Goal: Book appointment/travel/reservation

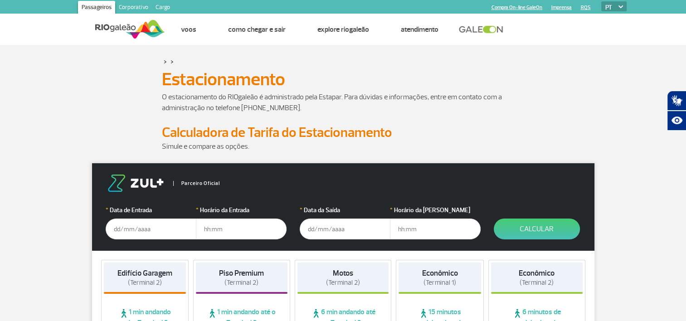
click at [128, 225] on input "text" at bounding box center [151, 229] width 91 height 21
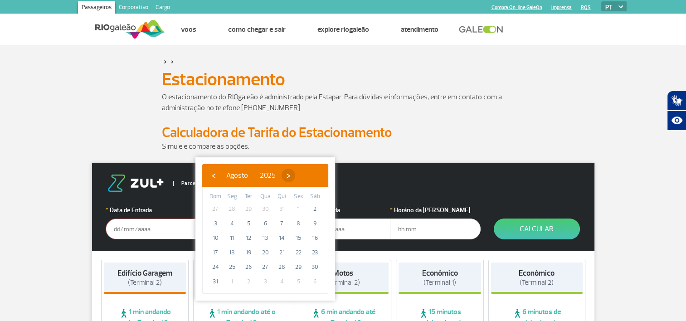
click at [295, 174] on span "›" at bounding box center [289, 176] width 14 height 14
click at [301, 239] on span "19" at bounding box center [298, 238] width 15 height 15
type input "[DATE]"
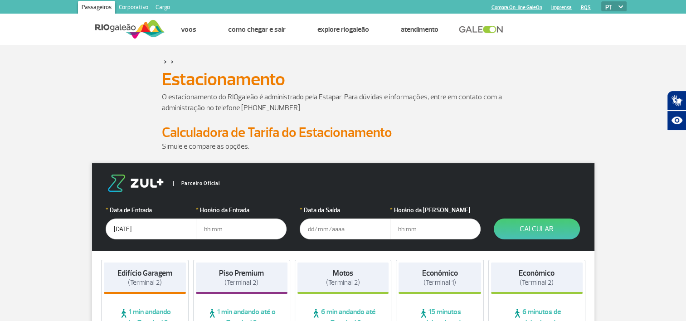
click at [217, 228] on input "text" at bounding box center [241, 229] width 91 height 21
click at [212, 229] on input "text" at bounding box center [241, 229] width 91 height 21
type input "4"
type input "04:20"
click at [310, 229] on input "text" at bounding box center [345, 229] width 91 height 21
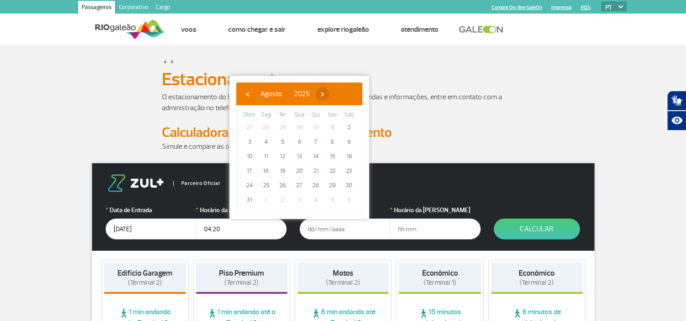
click at [329, 93] on span "›" at bounding box center [323, 94] width 14 height 14
drag, startPoint x: 256, startPoint y: 173, endPoint x: 251, endPoint y: 169, distance: 6.7
click at [251, 169] on span "21" at bounding box center [249, 171] width 15 height 15
type input "[DATE]"
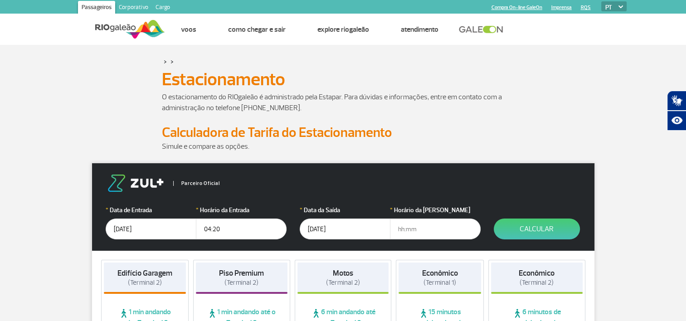
click at [413, 229] on input "text" at bounding box center [435, 229] width 91 height 21
type input "09:00"
click at [532, 230] on button "Calcular" at bounding box center [537, 229] width 86 height 21
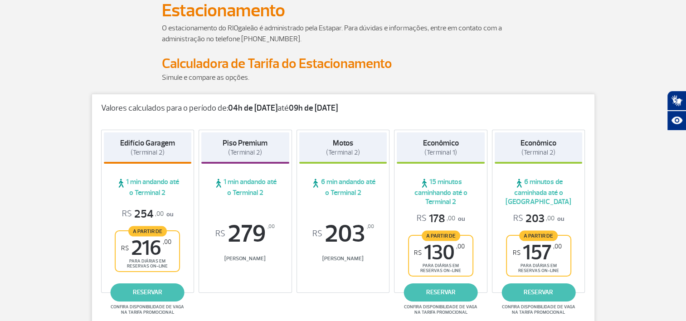
scroll to position [93, 0]
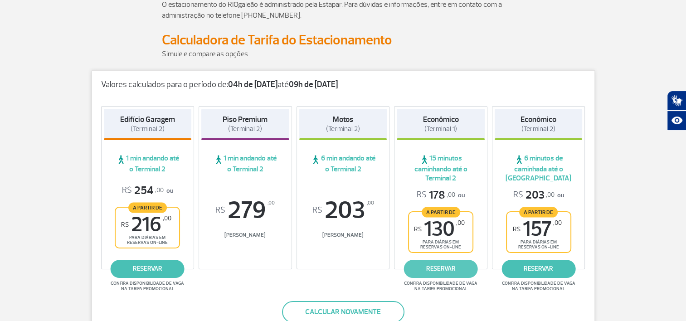
click at [450, 265] on link "reservar" at bounding box center [441, 269] width 74 height 18
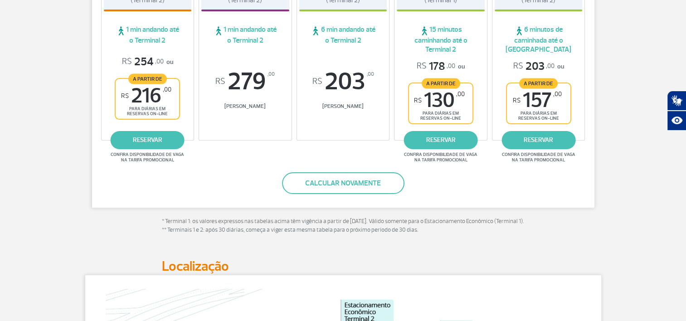
scroll to position [0, 0]
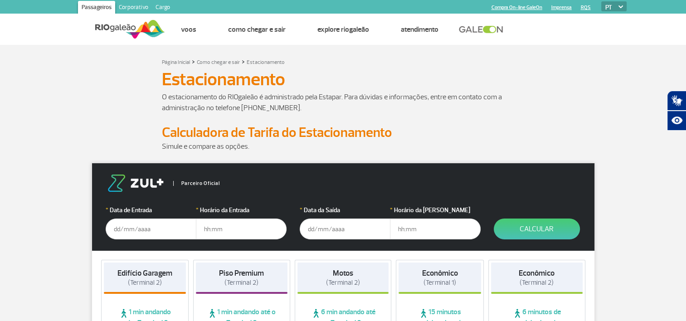
click at [129, 224] on input "text" at bounding box center [151, 229] width 91 height 21
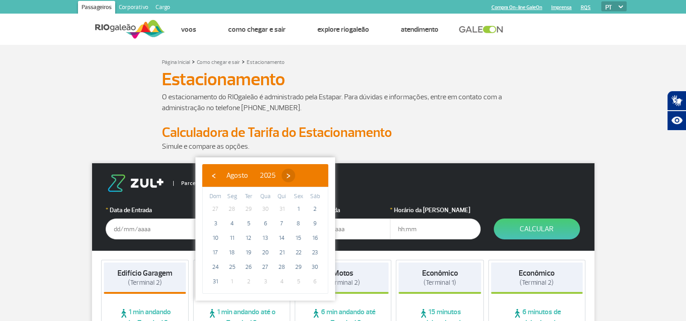
click at [295, 174] on span "›" at bounding box center [289, 176] width 14 height 14
click at [301, 237] on span "19" at bounding box center [298, 238] width 15 height 15
type input "[DATE]"
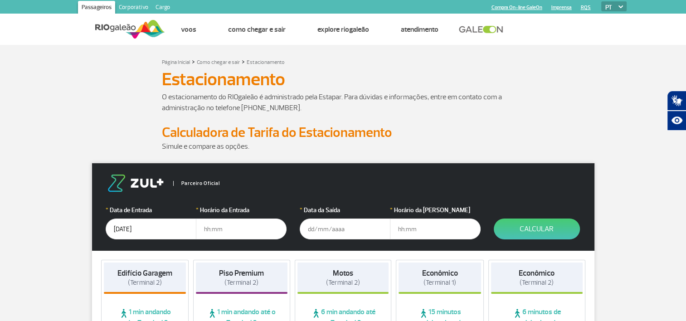
click at [212, 228] on input "text" at bounding box center [241, 229] width 91 height 21
type input "4"
type input "04:00"
click at [324, 227] on input "text" at bounding box center [345, 229] width 91 height 21
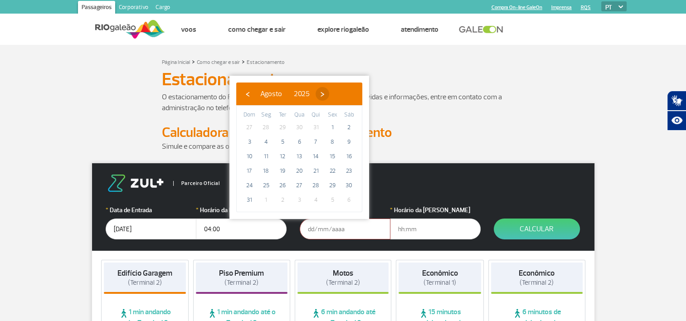
click at [329, 91] on span "›" at bounding box center [323, 94] width 14 height 14
click at [252, 170] on span "21" at bounding box center [249, 171] width 15 height 15
type input "[DATE]"
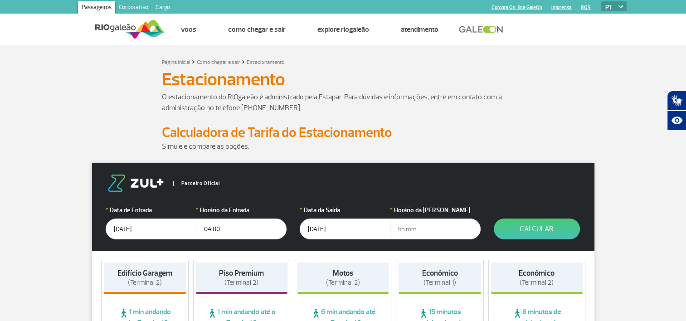
click at [415, 229] on input "text" at bounding box center [435, 229] width 91 height 21
type input "21:20"
click at [549, 231] on button "Calcular" at bounding box center [537, 229] width 86 height 21
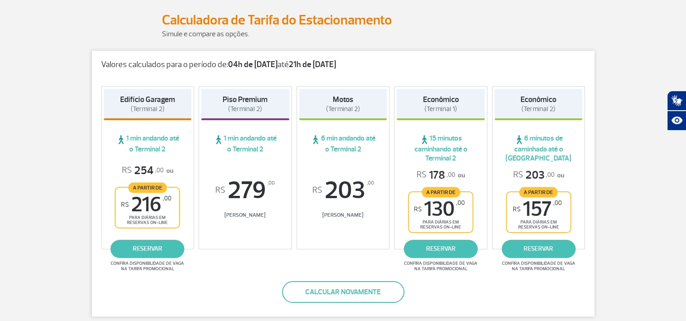
scroll to position [123, 0]
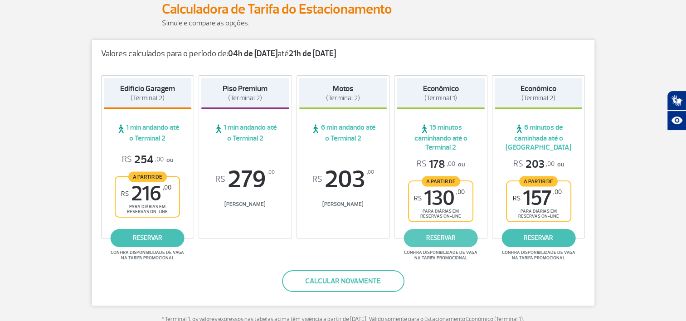
click at [446, 237] on link "reservar" at bounding box center [441, 238] width 74 height 18
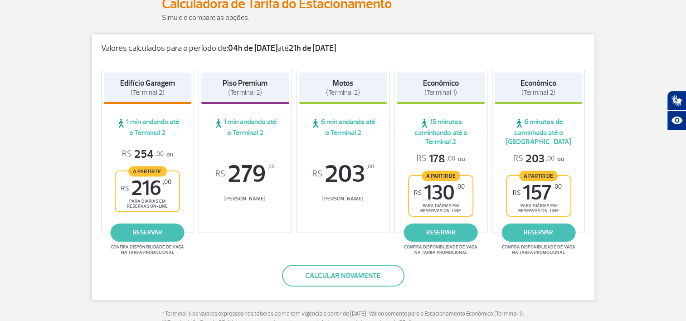
scroll to position [127, 0]
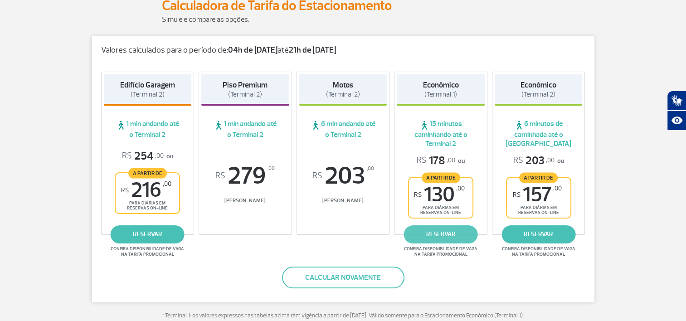
click at [443, 230] on link "reservar" at bounding box center [441, 234] width 74 height 18
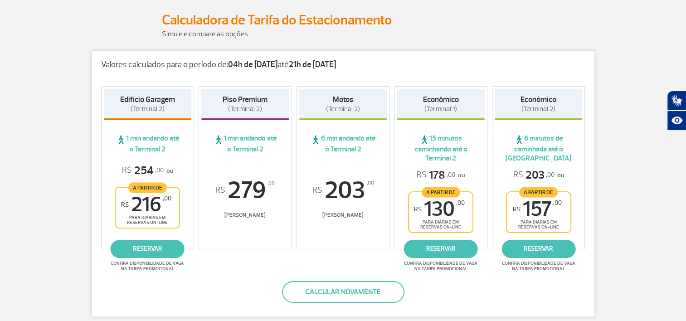
scroll to position [111, 0]
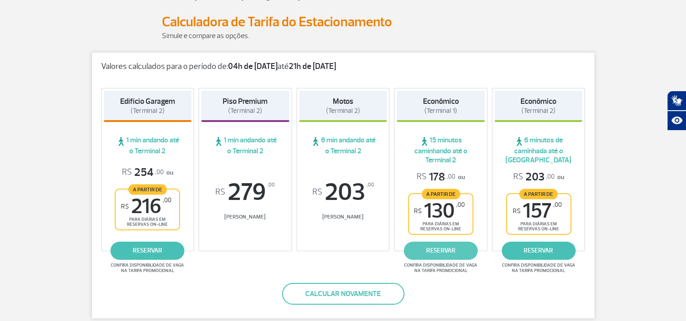
click at [447, 248] on link "reservar" at bounding box center [441, 251] width 74 height 18
